Goal: Find specific page/section: Find specific page/section

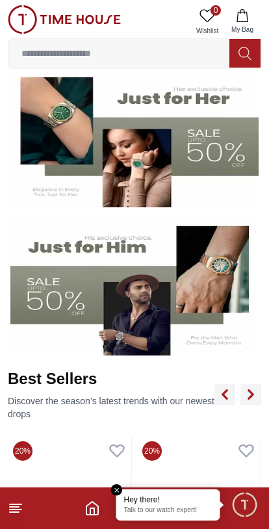
scroll to position [208, 0]
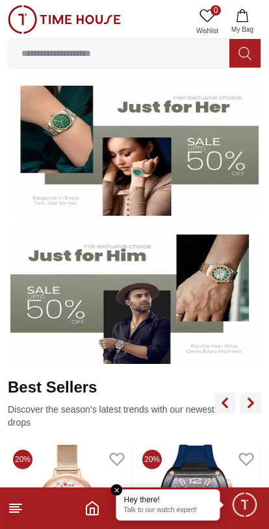
click at [214, 301] on img at bounding box center [134, 295] width 248 height 138
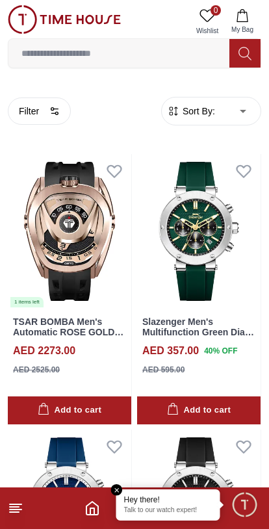
click at [20, 508] on icon at bounding box center [16, 508] width 16 height 16
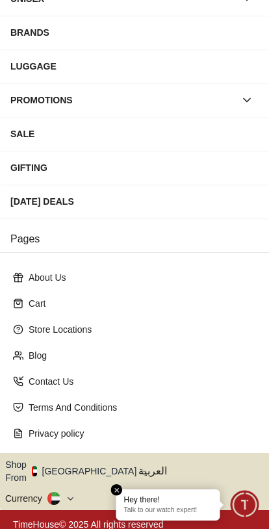
scroll to position [168, 0]
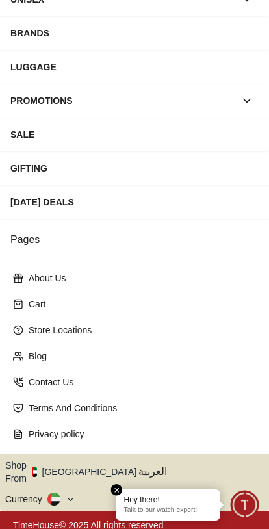
click at [118, 485] on em "Close tooltip" at bounding box center [117, 490] width 12 height 12
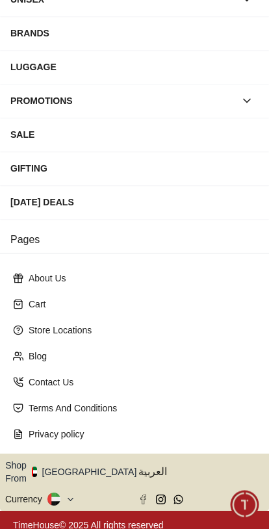
click at [142, 467] on icon "button" at bounding box center [144, 472] width 5 height 10
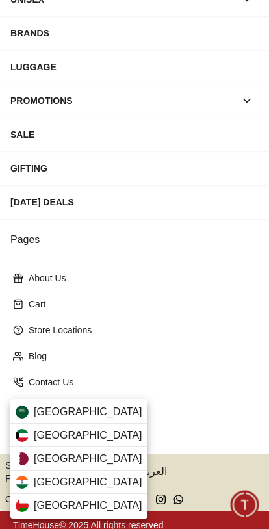
click at [105, 434] on div "[GEOGRAPHIC_DATA]" at bounding box center [78, 434] width 137 height 23
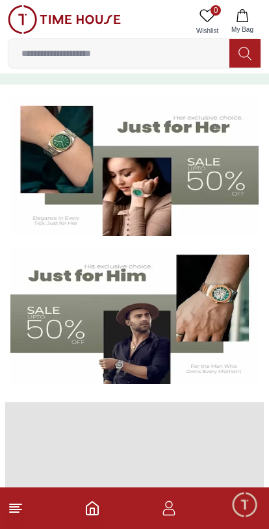
scroll to position [190, 0]
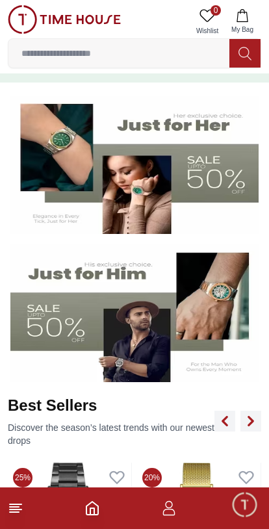
click at [200, 338] on img at bounding box center [134, 313] width 248 height 138
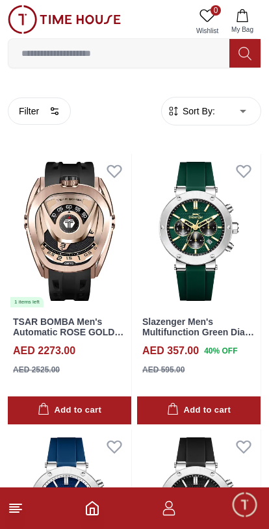
click at [16, 507] on line at bounding box center [14, 507] width 9 height 0
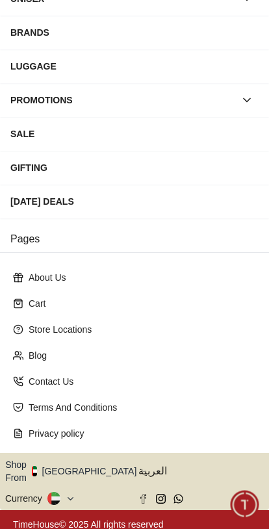
scroll to position [168, 0]
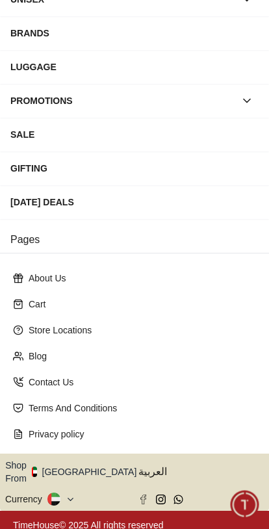
click at [142, 467] on icon "button" at bounding box center [144, 472] width 5 height 10
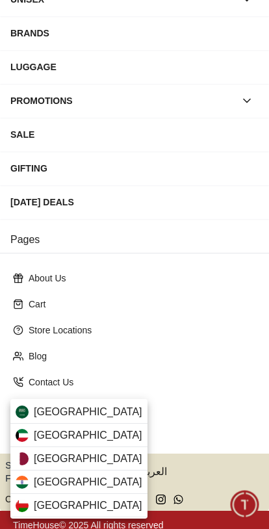
click at [95, 434] on div "[GEOGRAPHIC_DATA]" at bounding box center [78, 434] width 137 height 23
